Goal: Transaction & Acquisition: Book appointment/travel/reservation

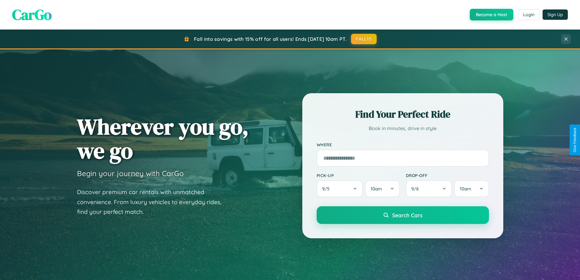
scroll to position [18, 0]
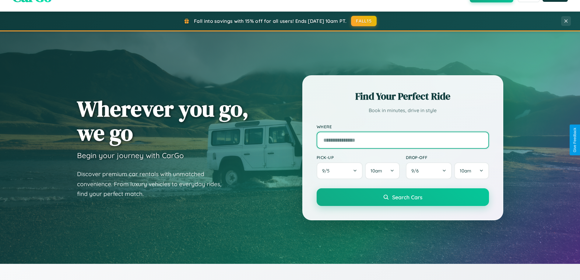
click at [403, 140] on input "text" at bounding box center [403, 140] width 172 height 17
type input "**********"
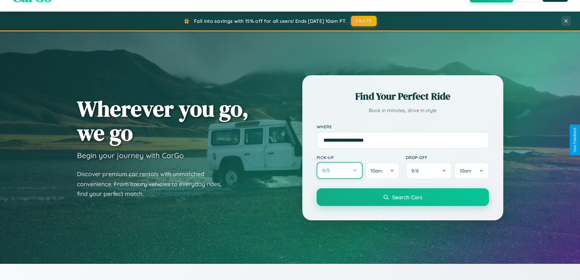
click at [340, 171] on button "9 / 5" at bounding box center [340, 170] width 46 height 17
select select "*"
select select "****"
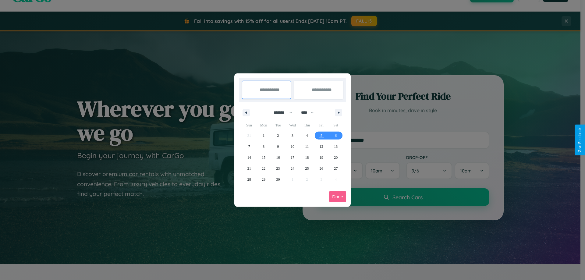
drag, startPoint x: 280, startPoint y: 112, endPoint x: 293, endPoint y: 122, distance: 15.6
click at [280, 112] on select "******* ******** ***** ***** *** **** **** ****** ********* ******* ******** **…" at bounding box center [282, 113] width 26 height 10
select select "**"
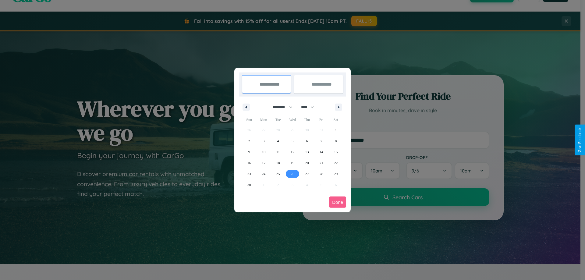
click at [292, 174] on span "26" at bounding box center [293, 173] width 4 height 11
type input "**********"
click at [307, 174] on span "27" at bounding box center [307, 173] width 4 height 11
type input "**********"
click at [338, 202] on button "Done" at bounding box center [337, 202] width 17 height 11
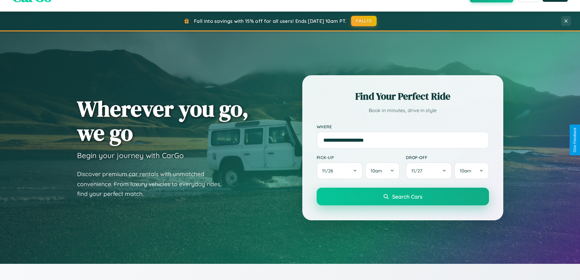
click at [403, 197] on span "Search Cars" at bounding box center [407, 196] width 30 height 7
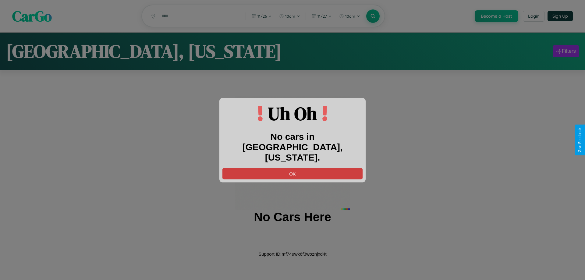
click at [293, 168] on button "OK" at bounding box center [292, 173] width 140 height 11
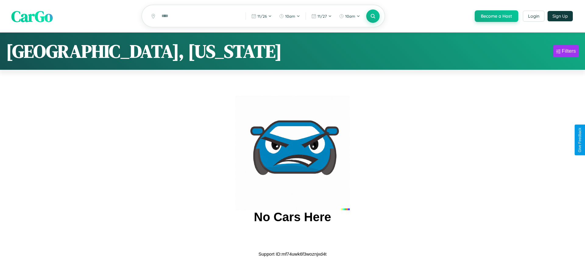
click at [32, 16] on span "CarGo" at bounding box center [31, 15] width 41 height 21
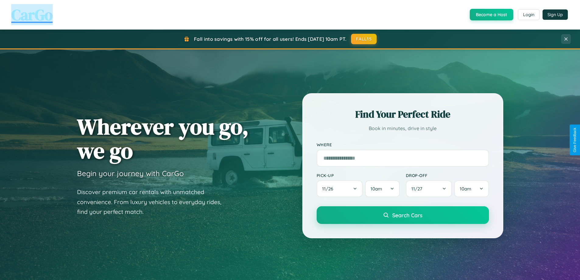
scroll to position [1172, 0]
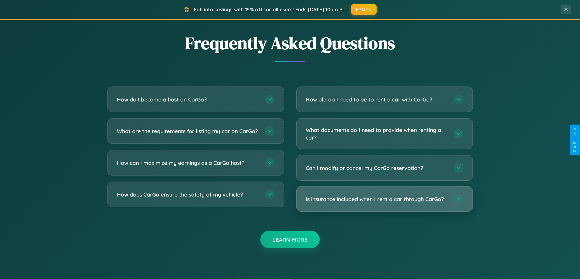
click at [385, 199] on h3 "Is insurance included when I rent a car through CarGo?" at bounding box center [377, 199] width 142 height 8
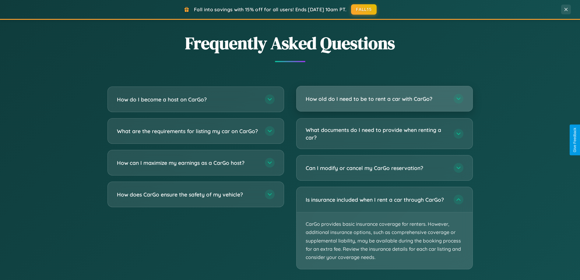
click at [385, 99] on h3 "How old do I need to be to rent a car with CarGo?" at bounding box center [377, 99] width 142 height 8
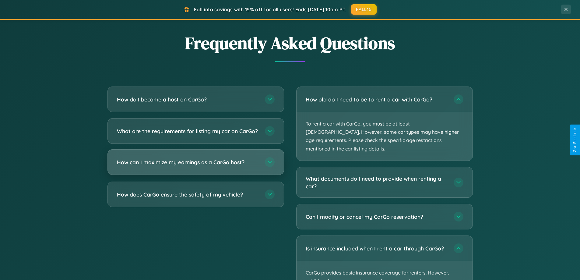
click at [196, 166] on h3 "How can I maximize my earnings as a CarGo host?" at bounding box center [188, 162] width 142 height 8
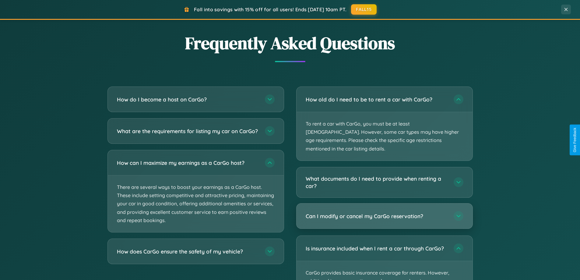
click at [385, 212] on h3 "Can I modify or cancel my CarGo reservation?" at bounding box center [377, 216] width 142 height 8
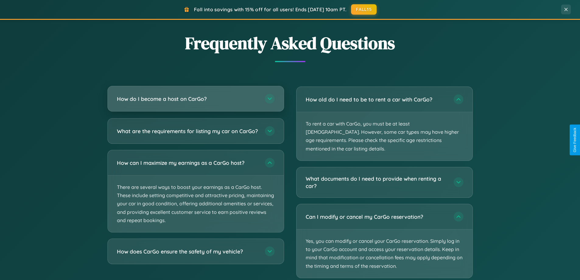
click at [196, 99] on h3 "How do I become a host on CarGo?" at bounding box center [188, 99] width 142 height 8
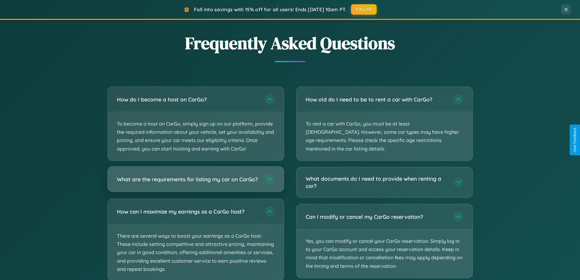
click at [196, 182] on h3 "What are the requirements for listing my car on CarGo?" at bounding box center [188, 179] width 142 height 8
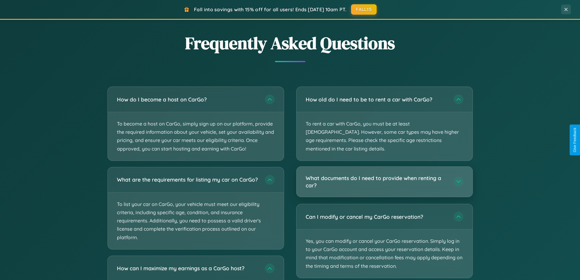
click at [385, 174] on h3 "What documents do I need to provide when renting a car?" at bounding box center [377, 181] width 142 height 15
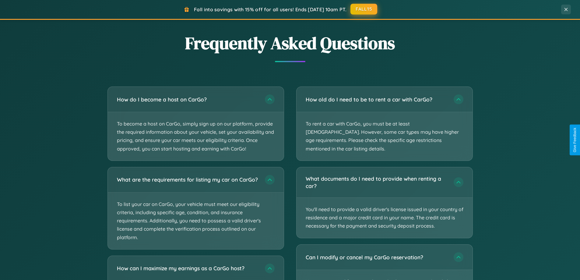
click at [364, 9] on button "FALL15" at bounding box center [364, 9] width 27 height 11
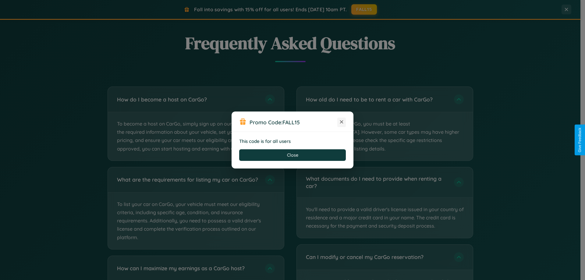
click at [342, 122] on icon at bounding box center [342, 122] width 6 height 6
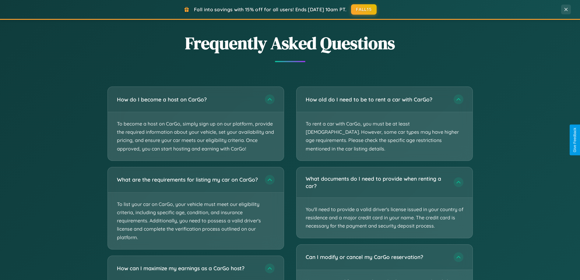
scroll to position [263, 0]
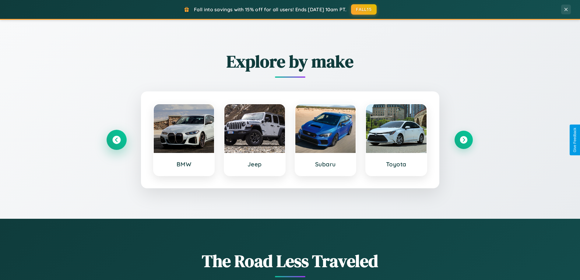
click at [116, 140] on icon at bounding box center [116, 140] width 8 height 8
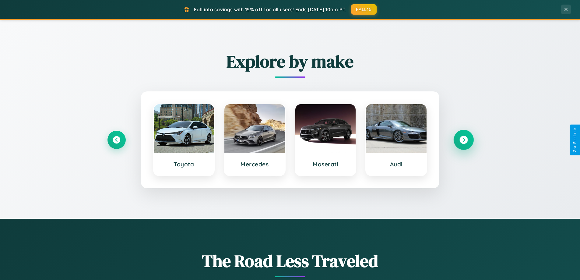
click at [464, 140] on icon at bounding box center [464, 140] width 8 height 8
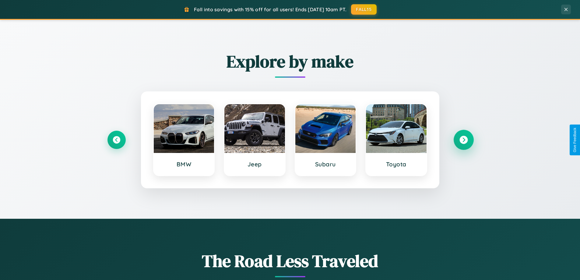
click at [464, 140] on icon at bounding box center [464, 140] width 8 height 8
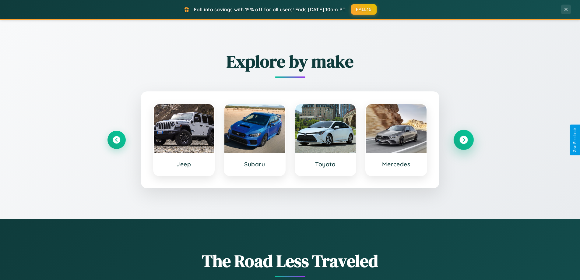
click at [464, 140] on icon at bounding box center [464, 140] width 8 height 8
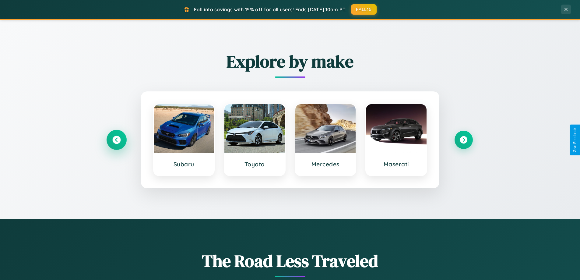
click at [116, 140] on icon at bounding box center [116, 140] width 8 height 8
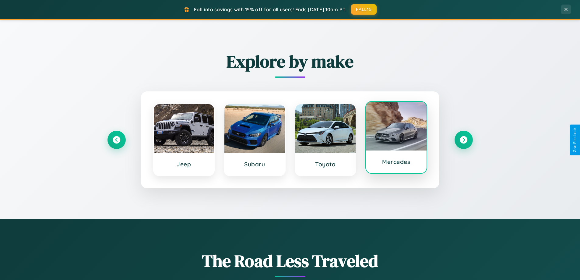
click at [396, 138] on div at bounding box center [396, 126] width 61 height 49
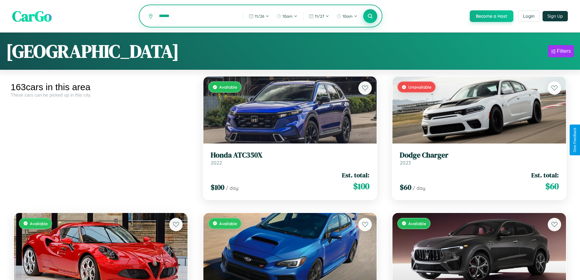
type input "******"
click at [370, 16] on icon at bounding box center [371, 16] width 6 height 6
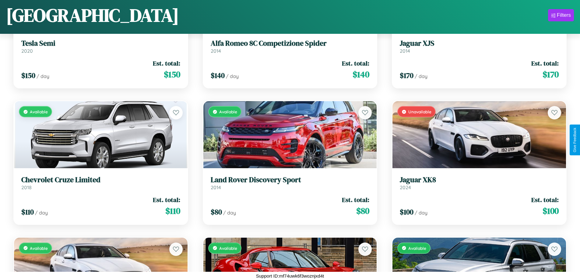
scroll to position [6908, 0]
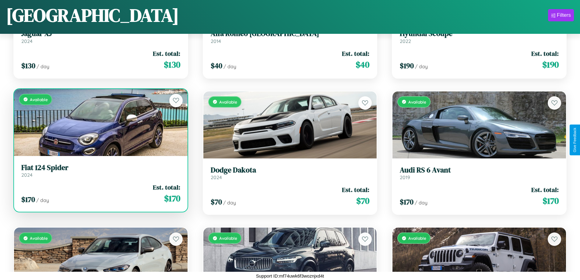
click at [100, 173] on link "Fiat 124 Spider 2024" at bounding box center [100, 170] width 159 height 15
